Goal: Book appointment/travel/reservation

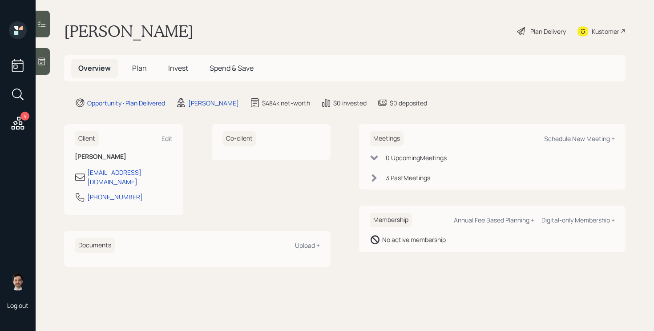
click at [140, 66] on span "Plan" at bounding box center [139, 68] width 15 height 10
click at [567, 138] on div "Schedule New Meeting +" at bounding box center [579, 138] width 71 height 8
select select "ef6b64e1-8f62-4a74-b865-a7df4b35b836"
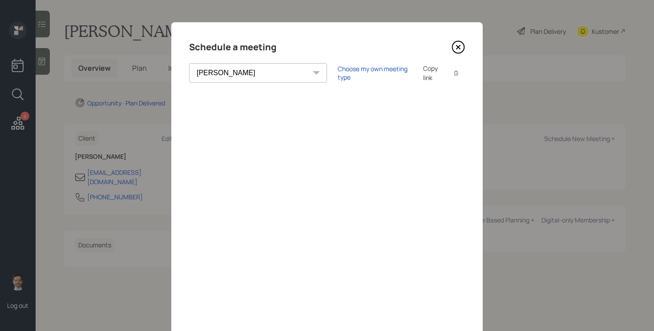
click at [470, 233] on div "Schedule a meeting Theresa Spinello Matthew Burke Xavier Ross Eitan Bar-David I…" at bounding box center [326, 200] width 311 height 356
click at [459, 51] on icon at bounding box center [457, 46] width 13 height 13
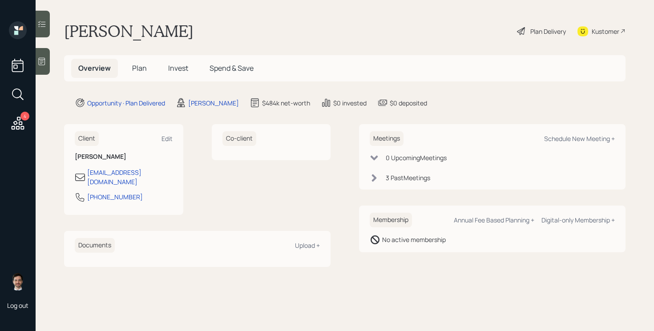
click at [142, 70] on span "Plan" at bounding box center [139, 68] width 15 height 10
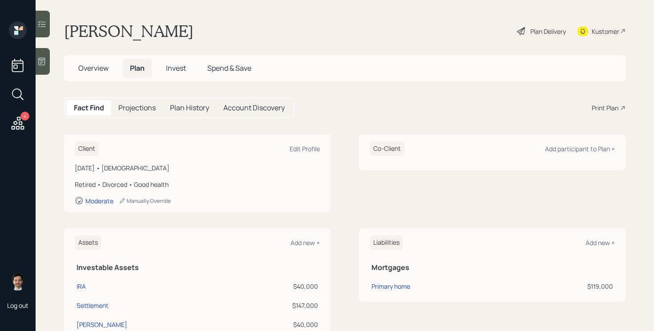
click at [314, 101] on div "Fact Find Projections Plan History Account Discovery Print Plan" at bounding box center [344, 107] width 561 height 21
click at [315, 101] on div "Fact Find Projections Plan History Account Discovery Print Plan" at bounding box center [344, 107] width 561 height 21
click at [373, 125] on main "Kim Harris Plan Delivery Kustomer Overview Plan Invest Spend & Save Fact Find P…" at bounding box center [345, 165] width 618 height 331
